Goal: Navigation & Orientation: Find specific page/section

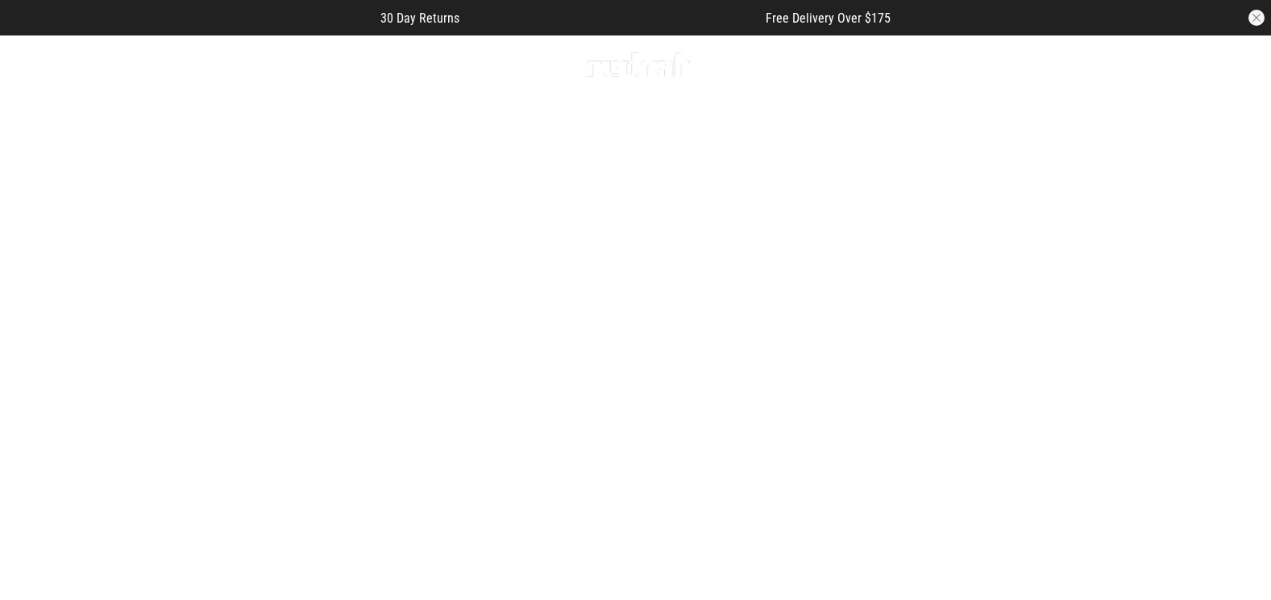
click at [68, 69] on icon at bounding box center [70, 65] width 20 height 27
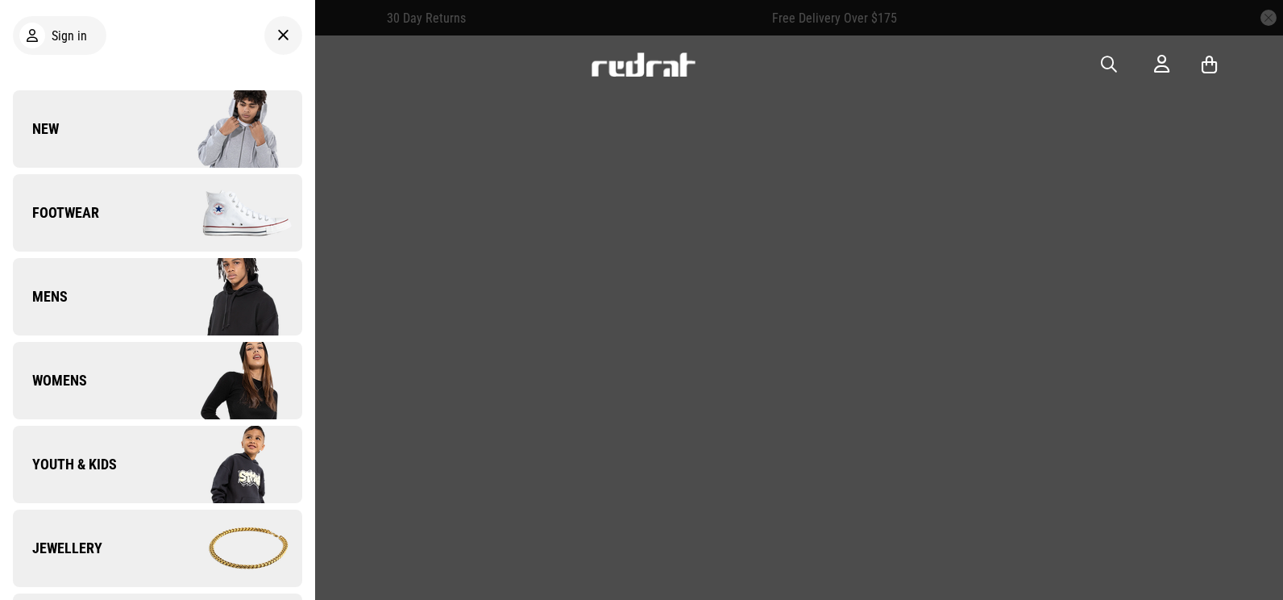
click at [84, 102] on link "New" at bounding box center [157, 128] width 289 height 77
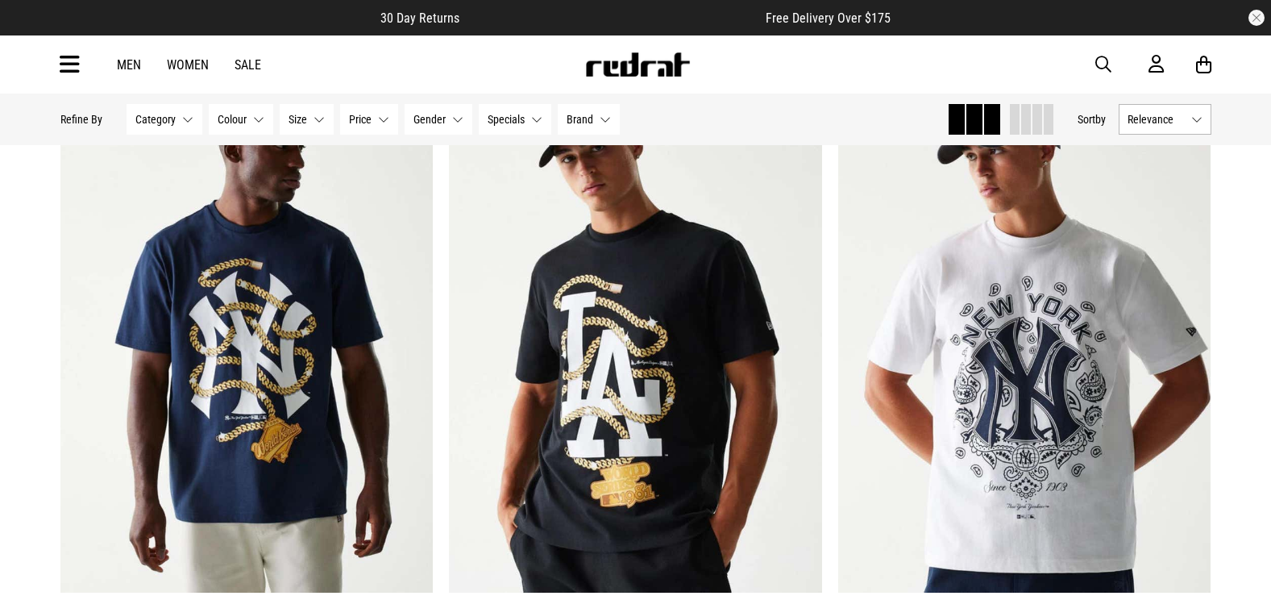
scroll to position [242, 0]
